Goal: Information Seeking & Learning: Learn about a topic

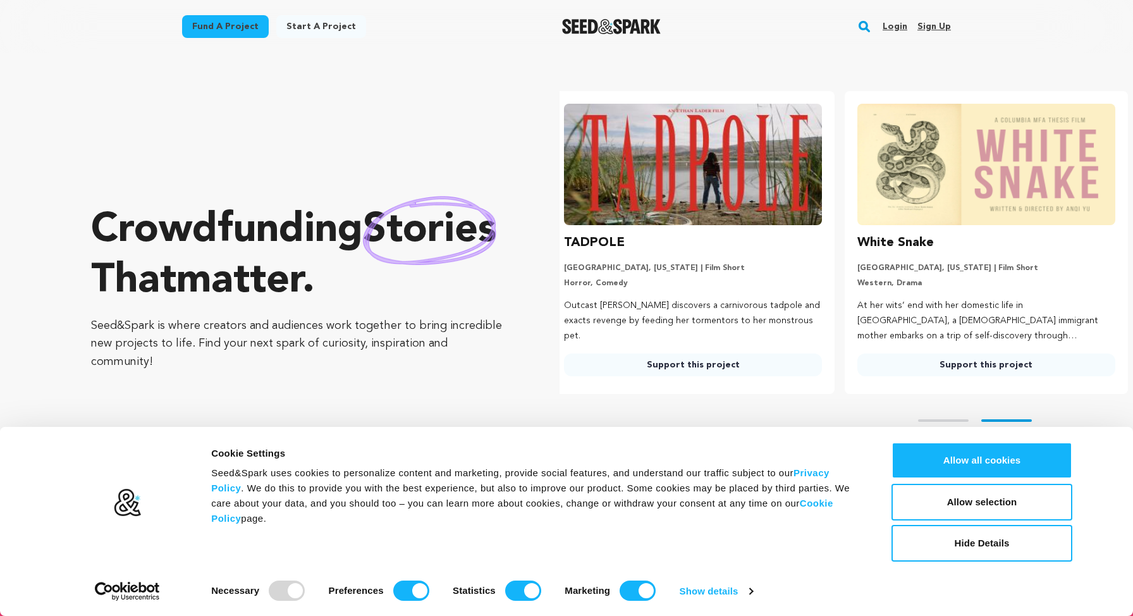
scroll to position [0, 303]
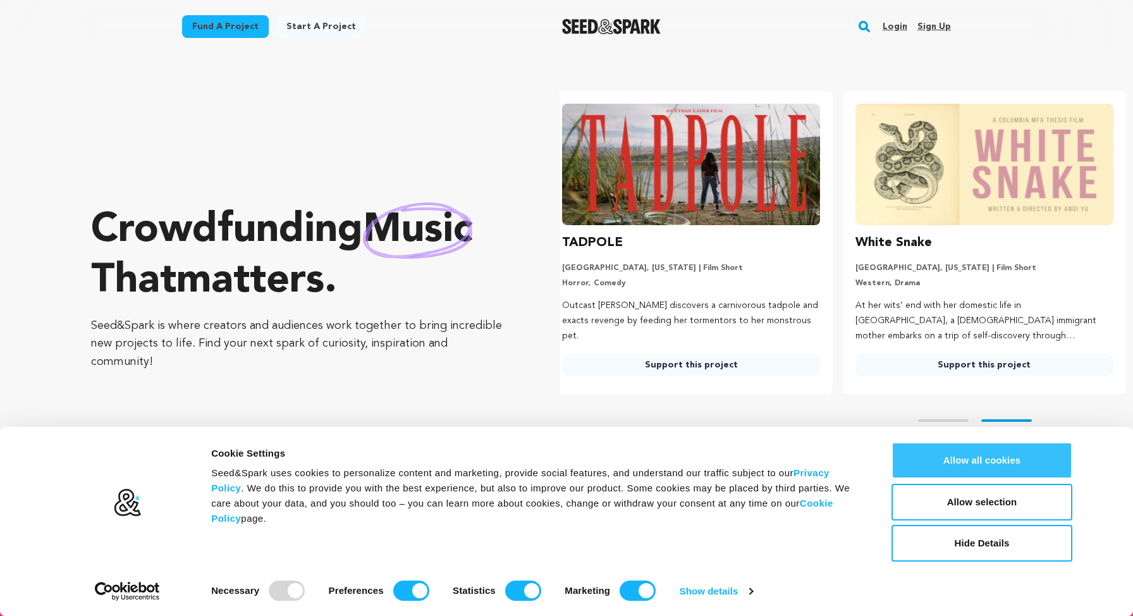
click at [991, 457] on button "Allow all cookies" at bounding box center [982, 460] width 181 height 37
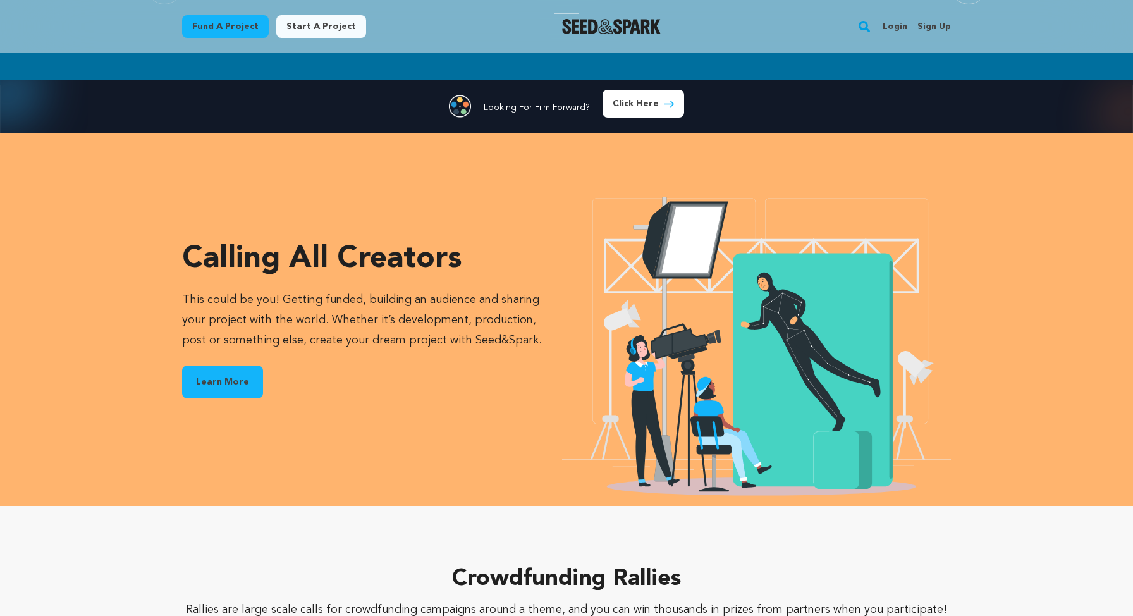
scroll to position [0, 225]
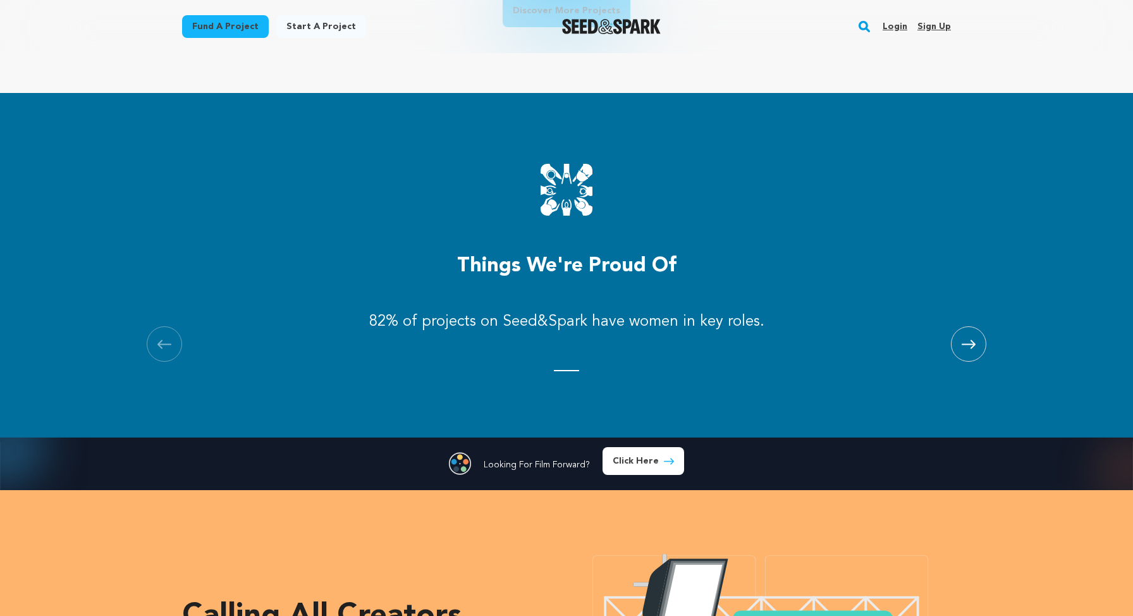
click at [975, 348] on icon at bounding box center [969, 344] width 14 height 9
click at [166, 349] on span at bounding box center [164, 343] width 35 height 35
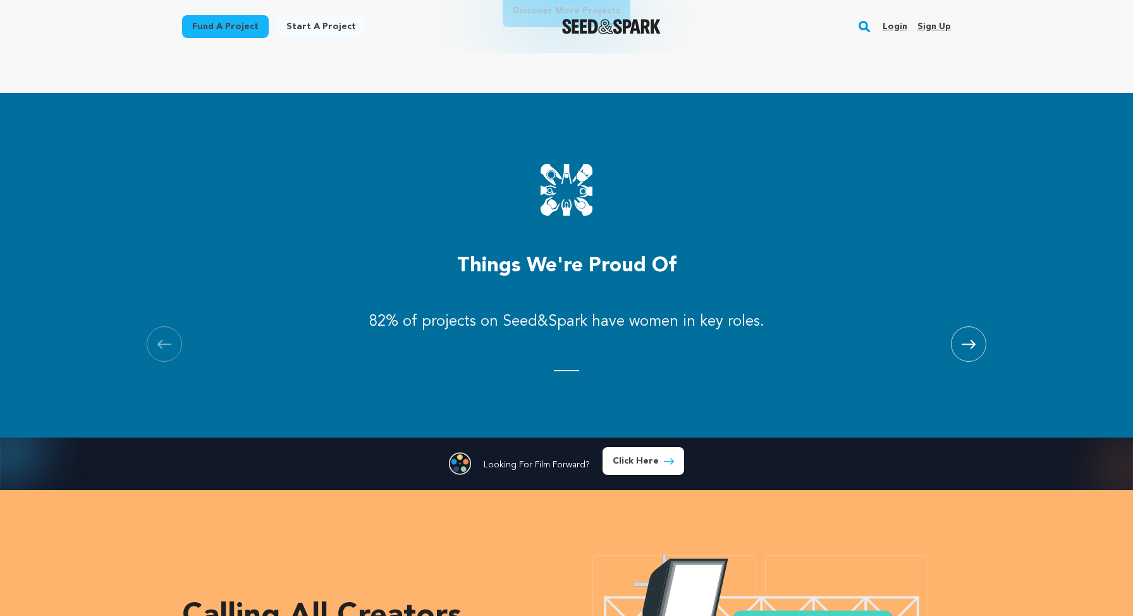
click at [166, 349] on span at bounding box center [164, 343] width 35 height 35
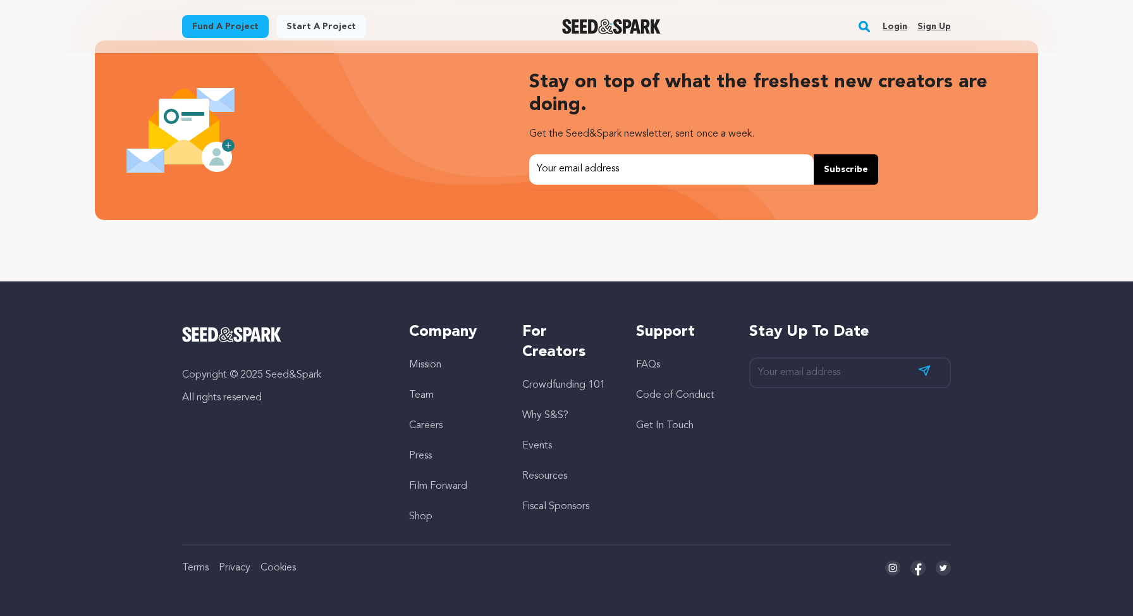
click at [567, 384] on link "Crowdfunding 101" at bounding box center [563, 385] width 83 height 10
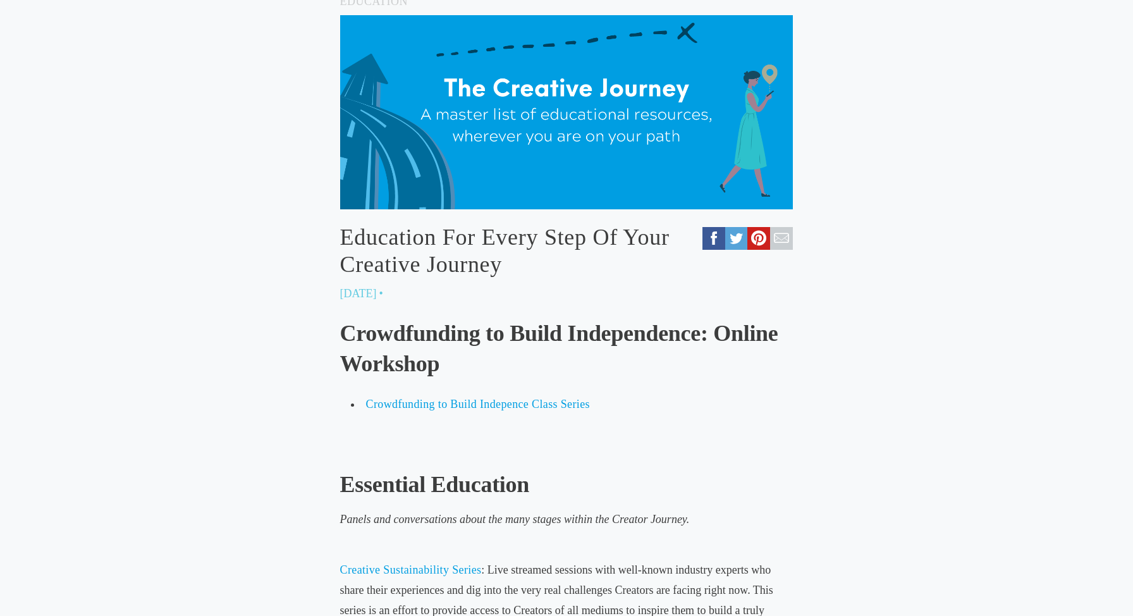
scroll to position [316, 0]
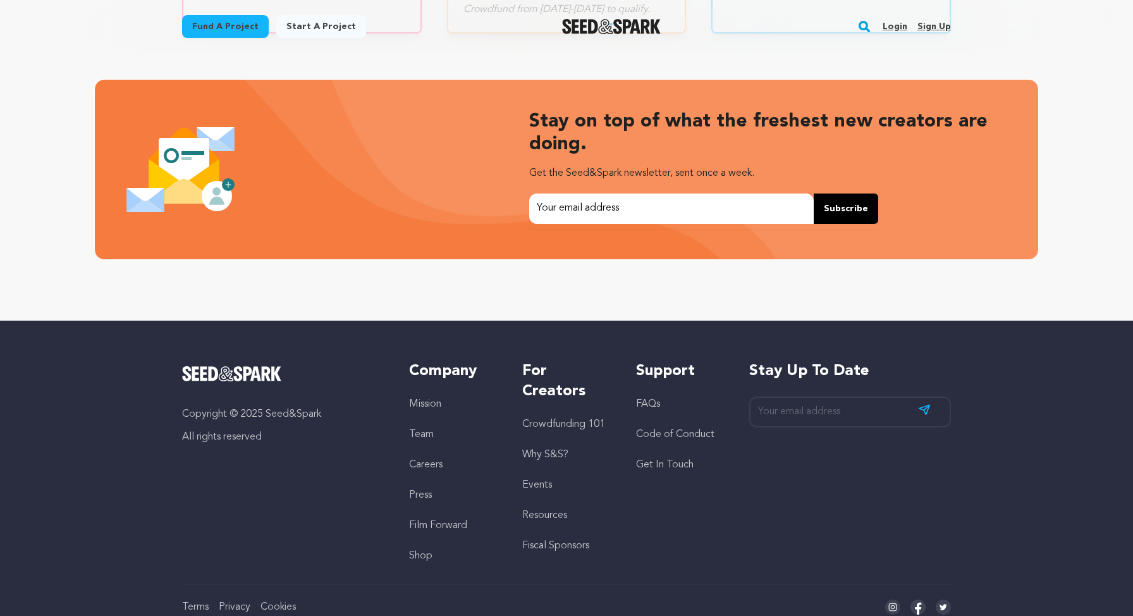
scroll to position [2667, 0]
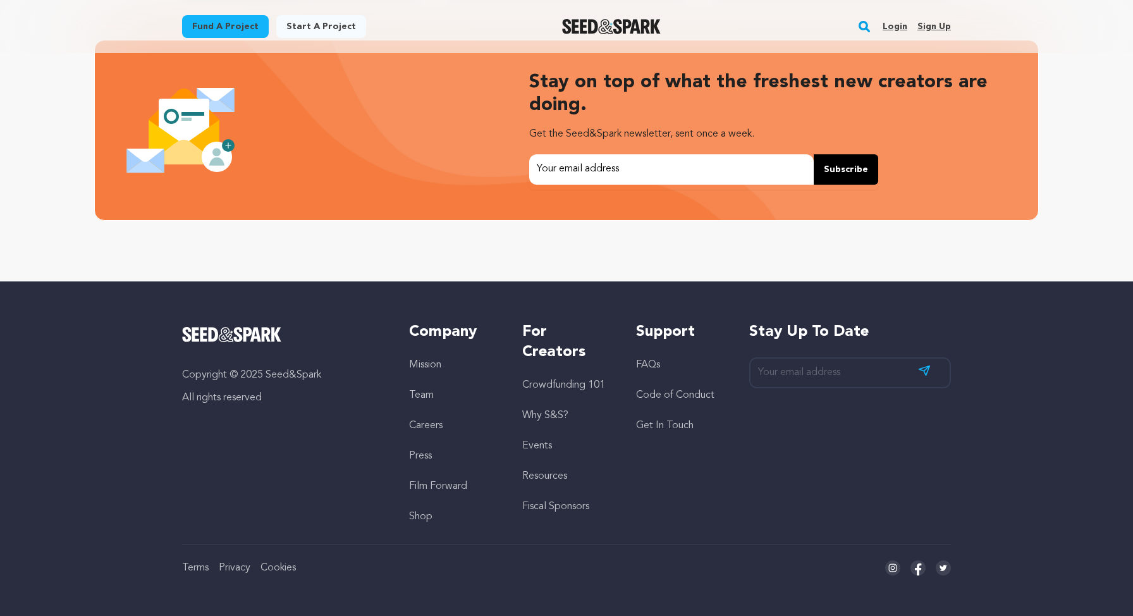
click at [545, 412] on link "Why S&S?" at bounding box center [545, 415] width 46 height 10
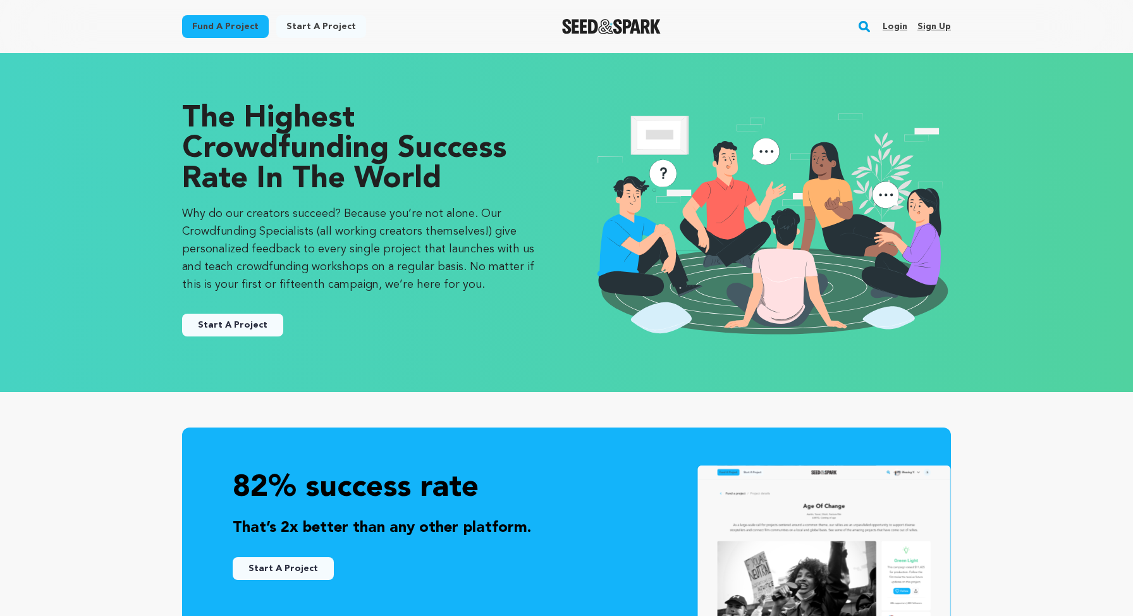
click at [203, 348] on div "The Highest Crowdfunding Success Rate in the World Why do our creators succeed?…" at bounding box center [566, 222] width 809 height 288
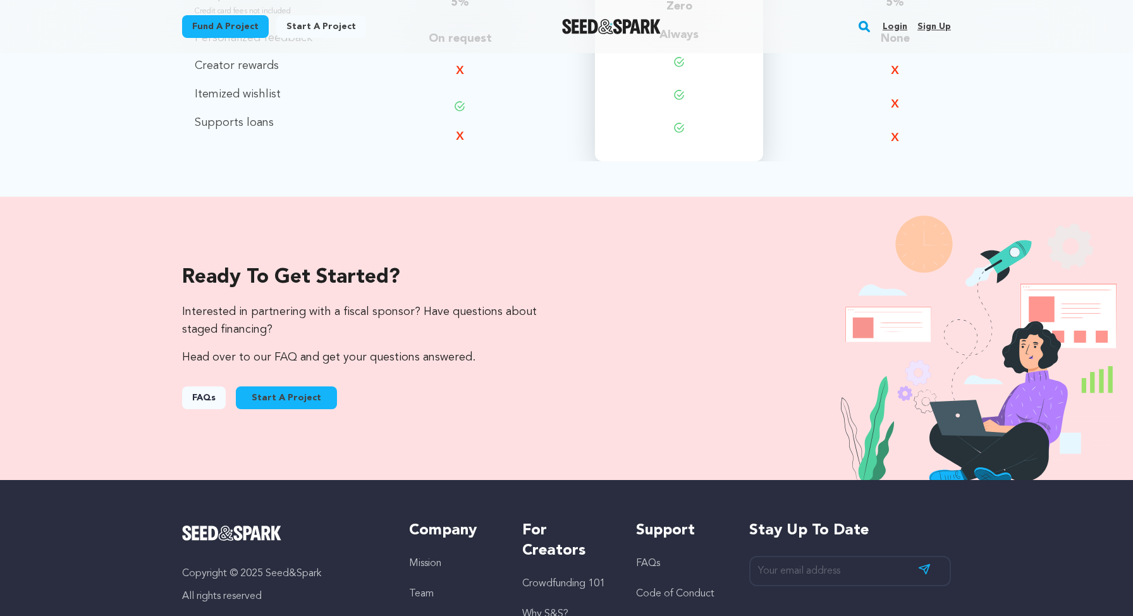
scroll to position [1316, 0]
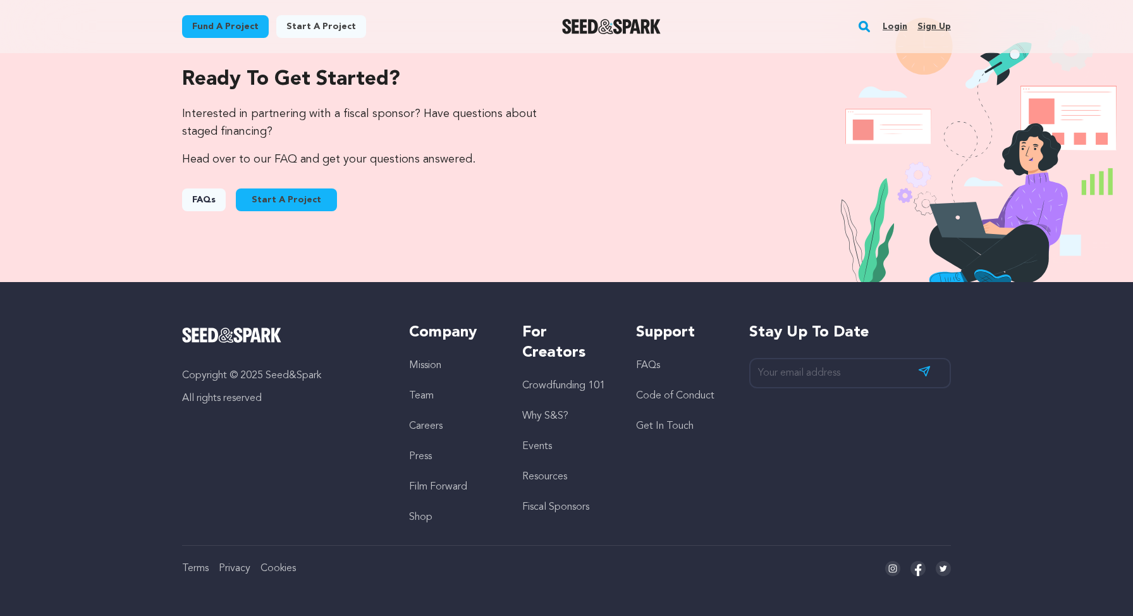
click at [546, 474] on link "Resources" at bounding box center [544, 477] width 45 height 10
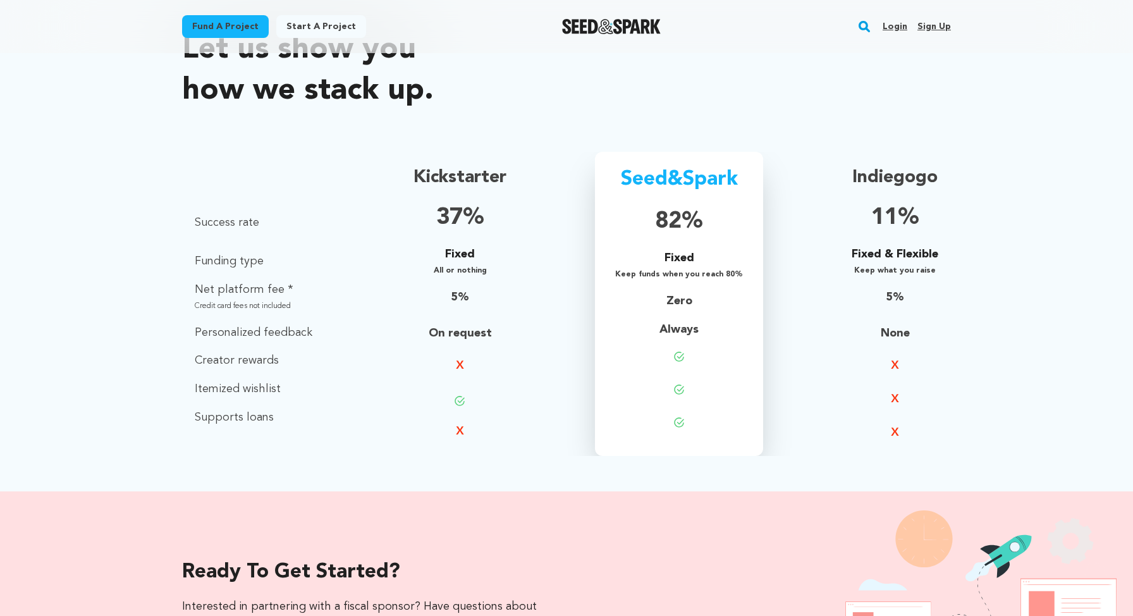
scroll to position [1316, 0]
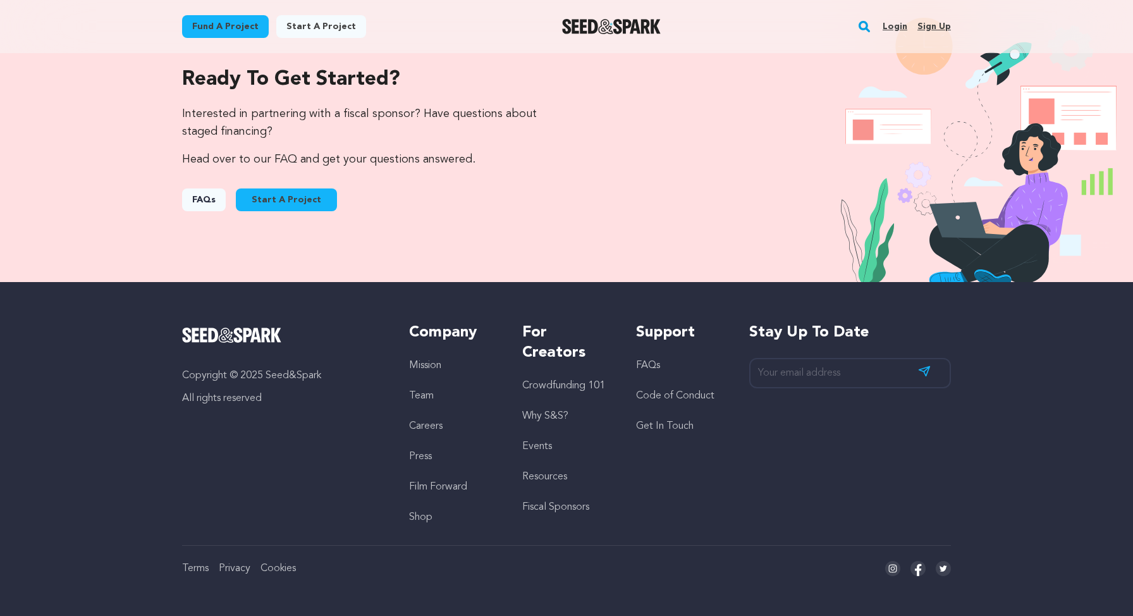
click at [558, 413] on link "Why S&S?" at bounding box center [545, 416] width 46 height 10
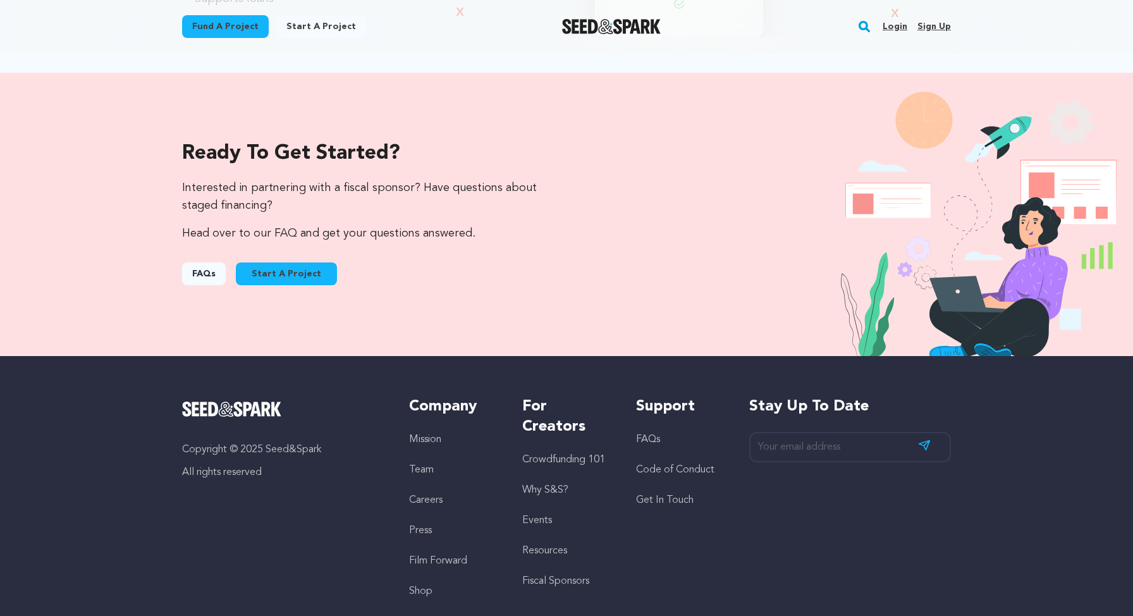
scroll to position [1316, 0]
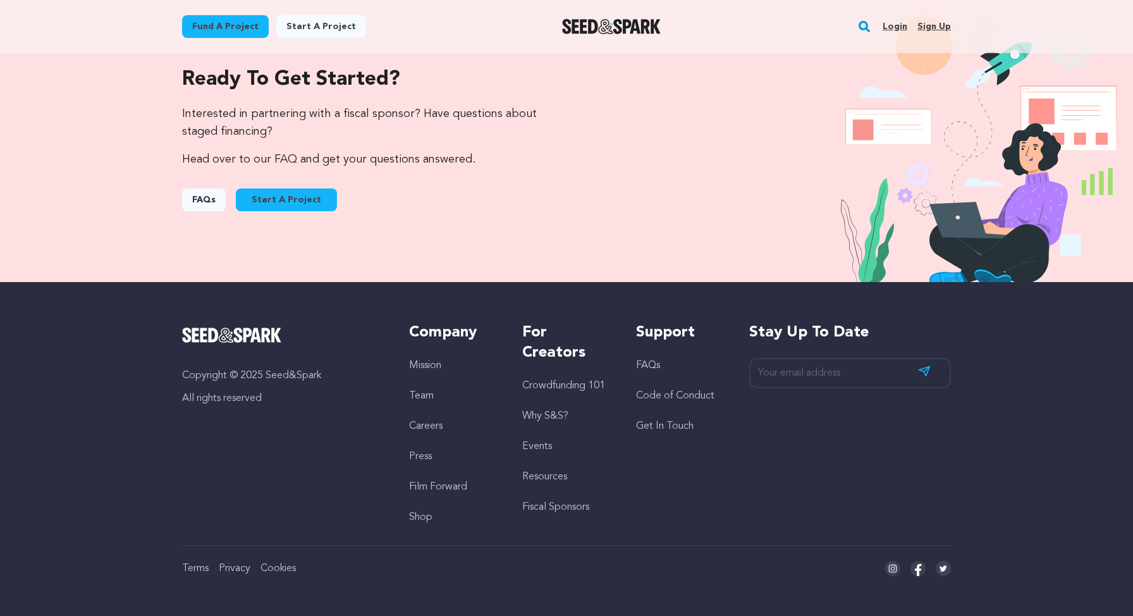
click at [565, 378] on li "Crowdfunding 101" at bounding box center [566, 385] width 88 height 15
click at [565, 382] on link "Crowdfunding 101" at bounding box center [563, 386] width 83 height 10
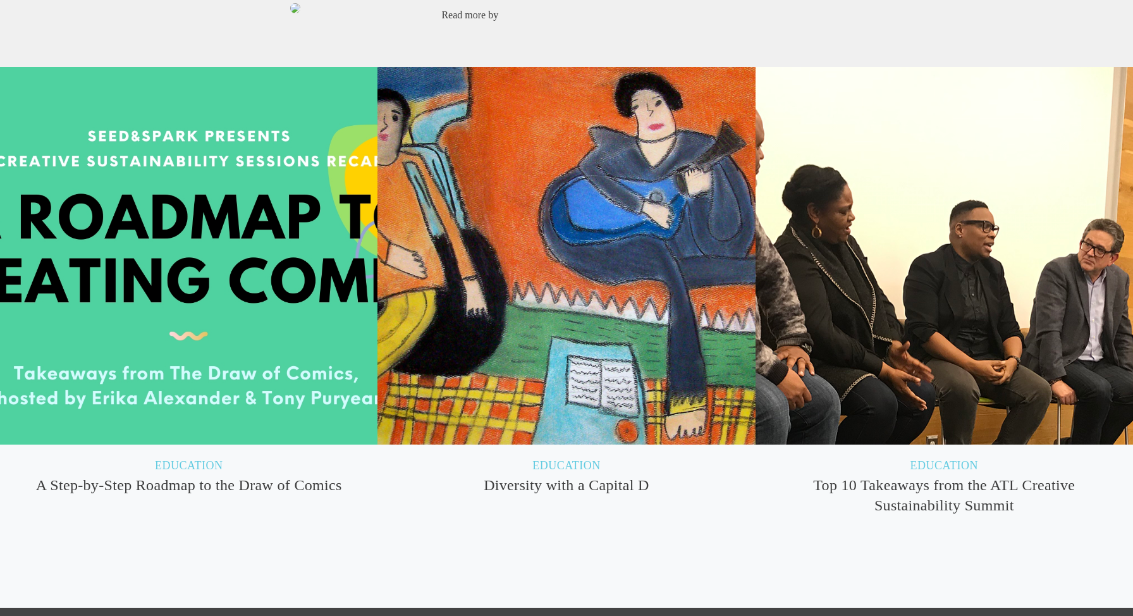
scroll to position [6322, 0]
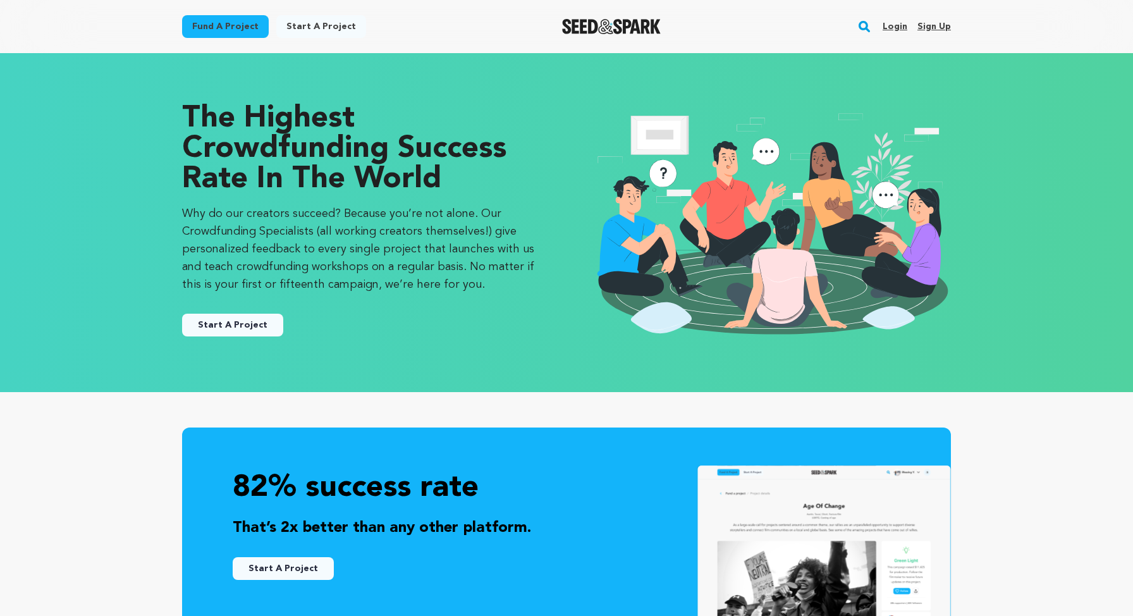
scroll to position [1316, 0]
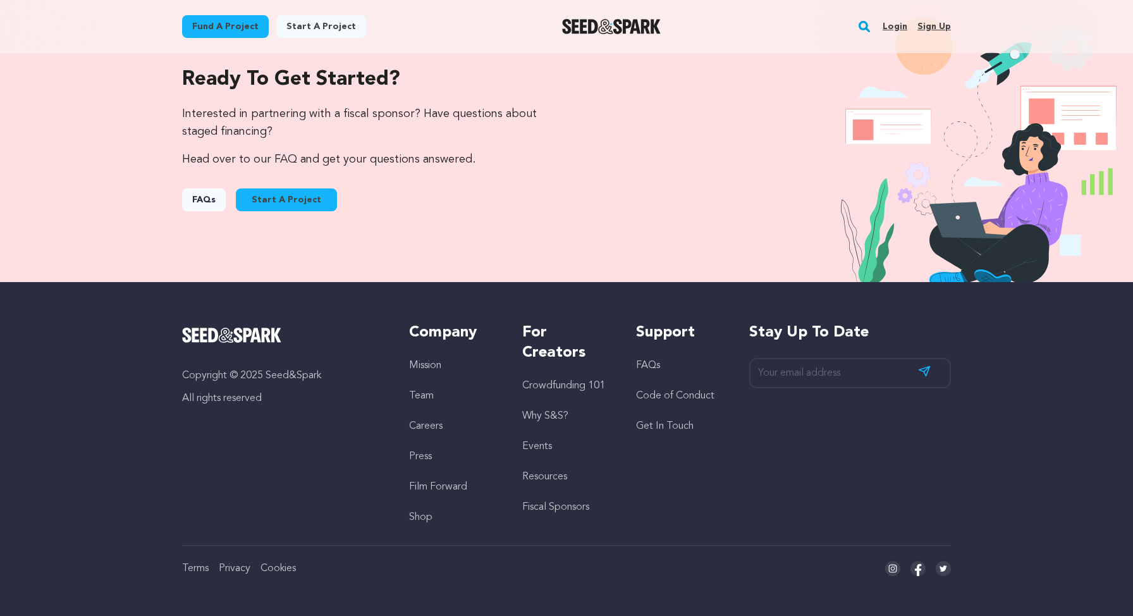
click at [547, 405] on ul "Crowdfunding 101 Why S&S? Events Resources Fiscal Sponsors" at bounding box center [566, 446] width 88 height 137
click at [546, 419] on link "Why S&S?" at bounding box center [545, 416] width 46 height 10
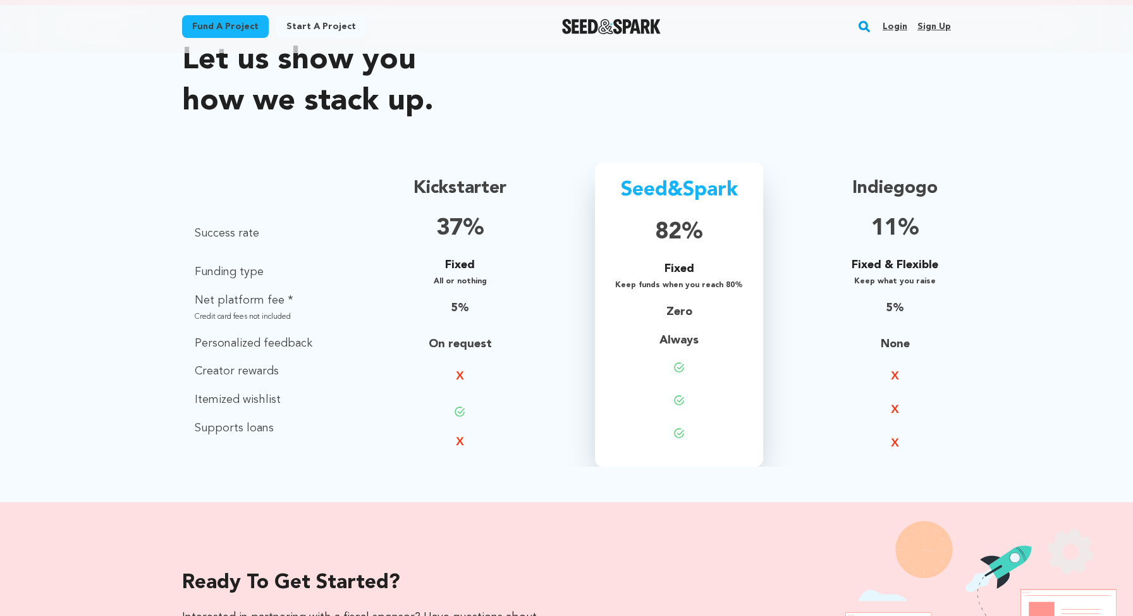
scroll to position [813, 0]
